Goal: Transaction & Acquisition: Purchase product/service

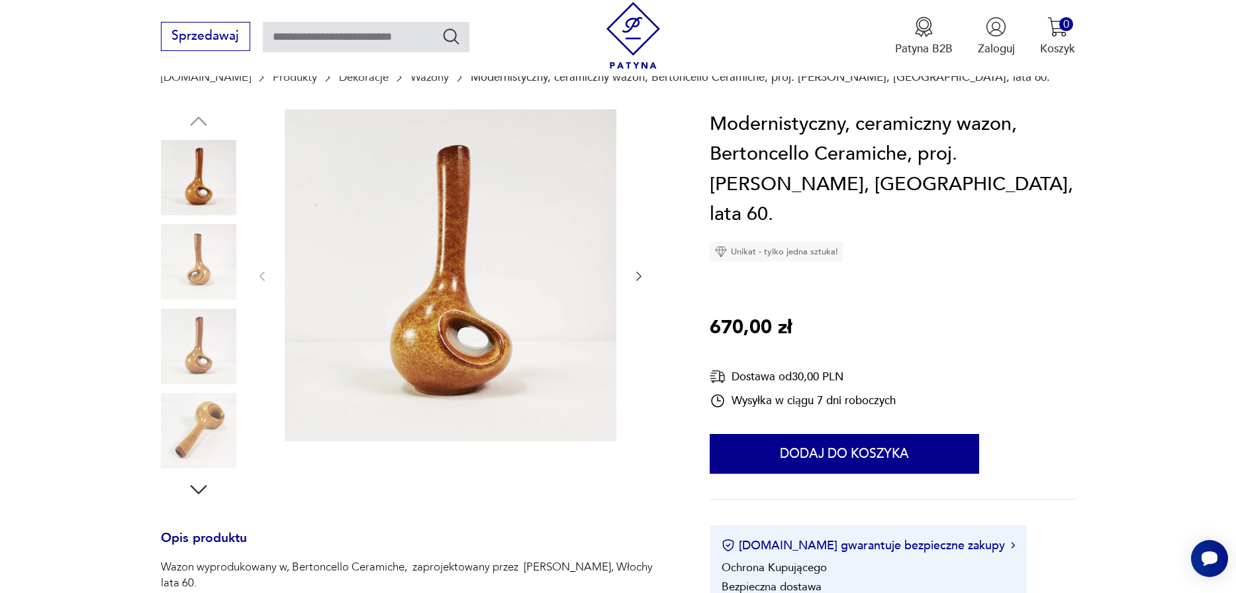
click at [635, 275] on icon "button" at bounding box center [638, 276] width 13 height 13
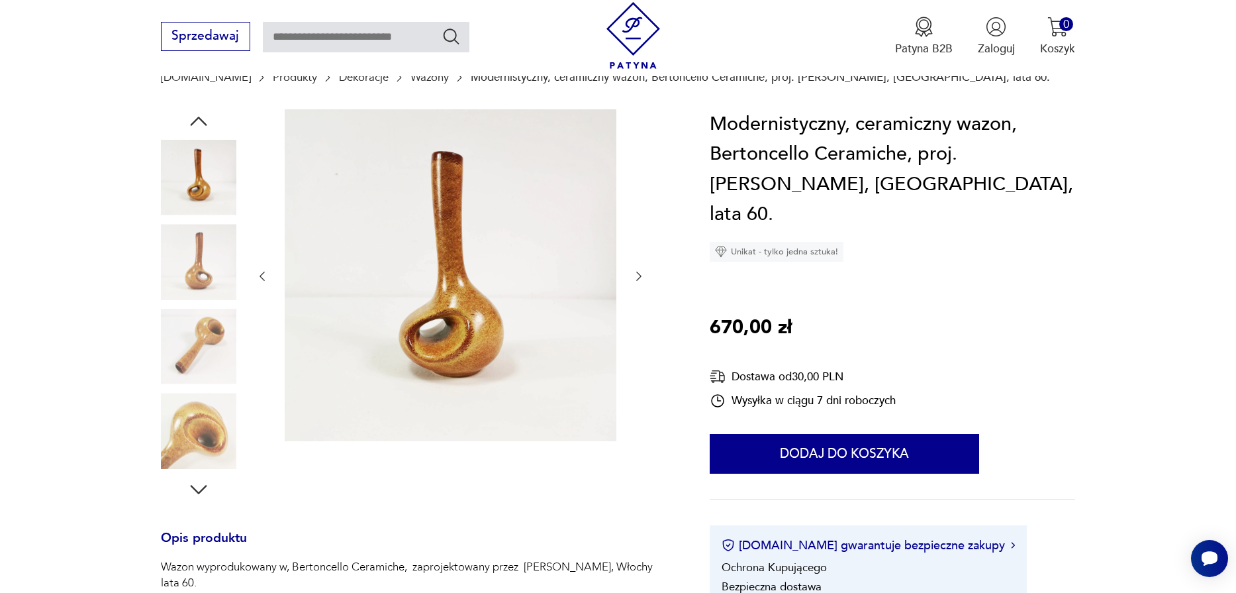
click at [635, 275] on icon "button" at bounding box center [638, 276] width 13 height 13
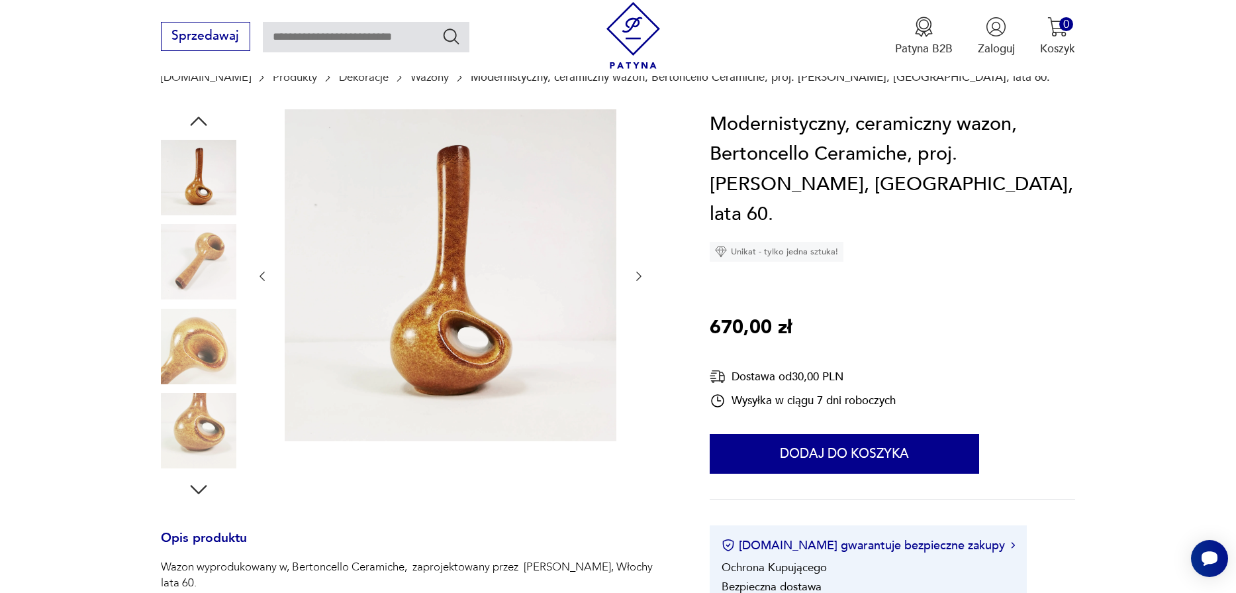
click at [635, 275] on icon "button" at bounding box center [638, 276] width 13 height 13
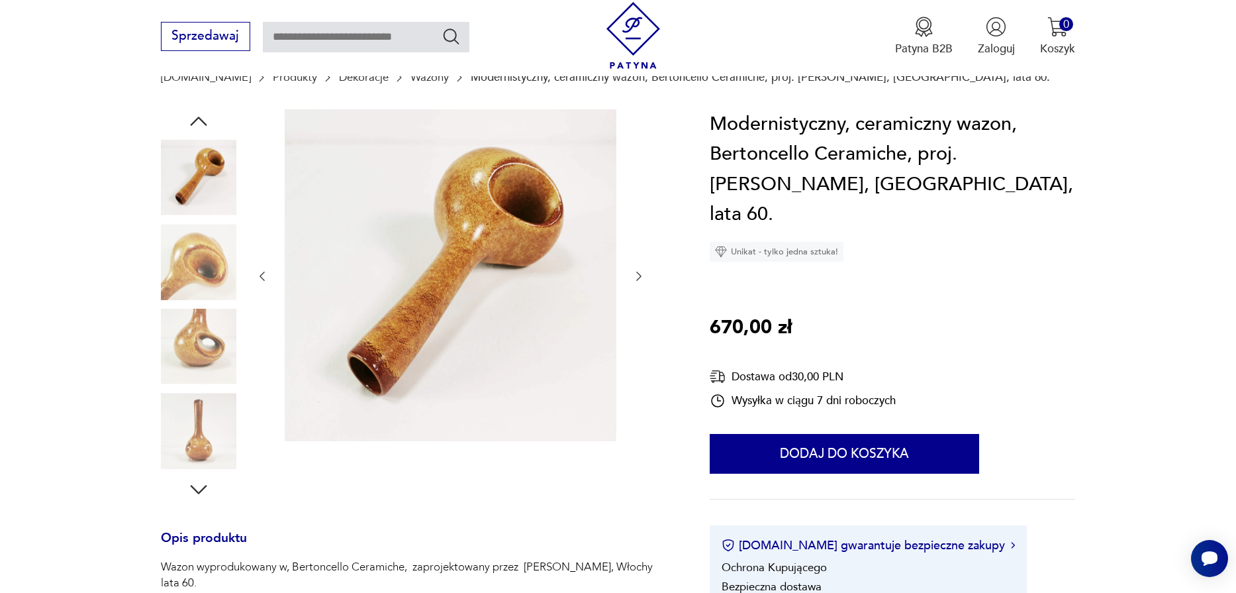
click at [635, 275] on icon "button" at bounding box center [638, 276] width 13 height 13
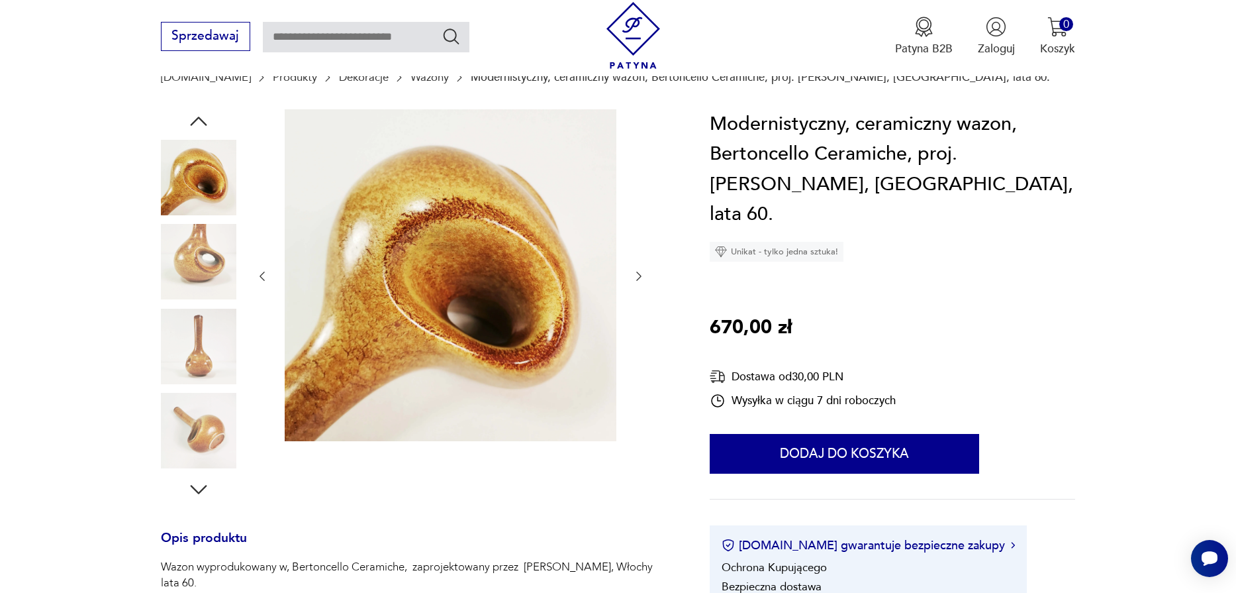
click at [195, 494] on icon "button" at bounding box center [199, 489] width 24 height 24
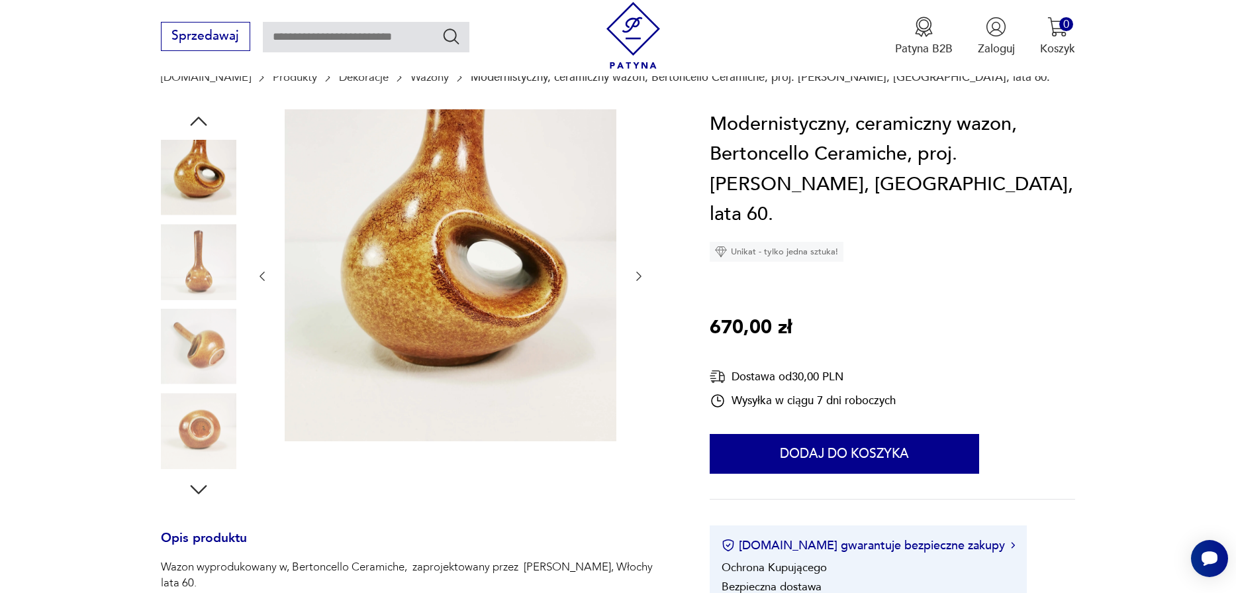
click at [195, 494] on icon "button" at bounding box center [199, 489] width 24 height 24
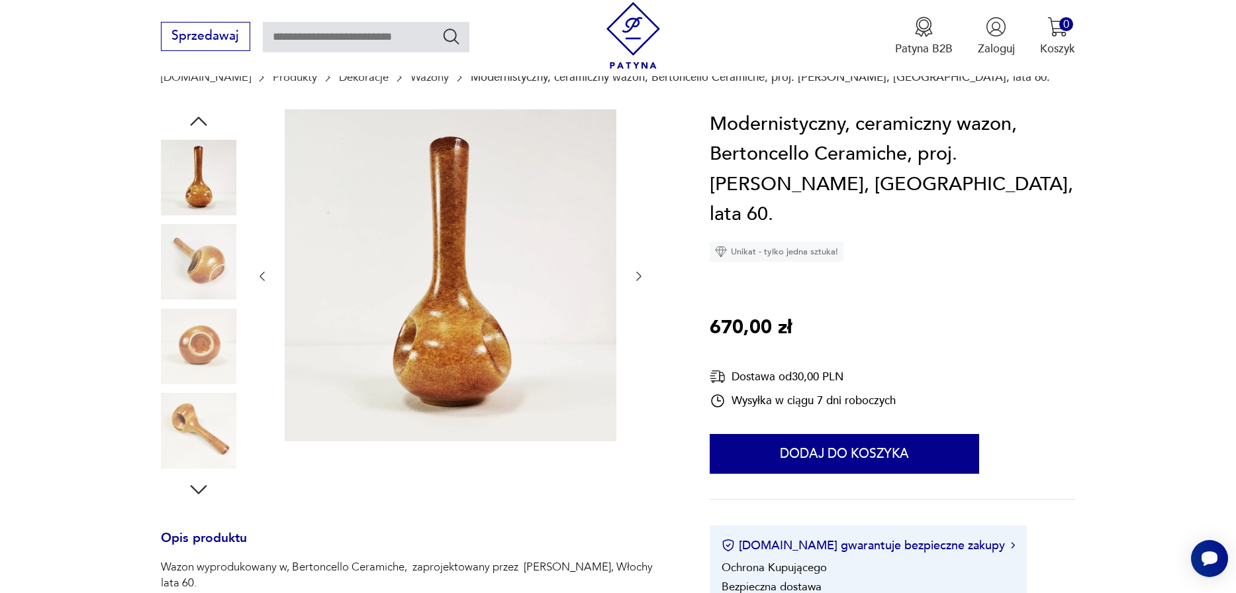
click at [204, 355] on img at bounding box center [198, 346] width 75 height 75
